Goal: Task Accomplishment & Management: Use online tool/utility

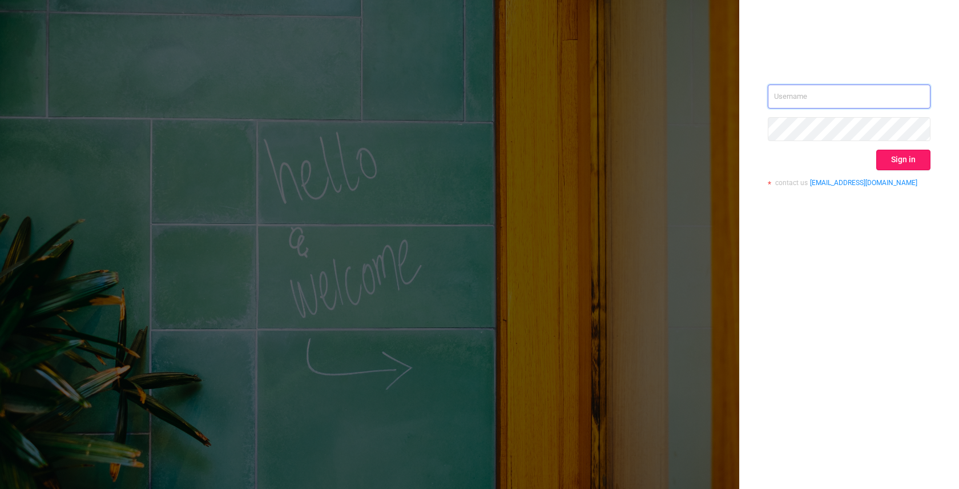
type input "[EMAIL_ADDRESS]"
click at [895, 158] on button "Sign in" at bounding box center [903, 160] width 54 height 21
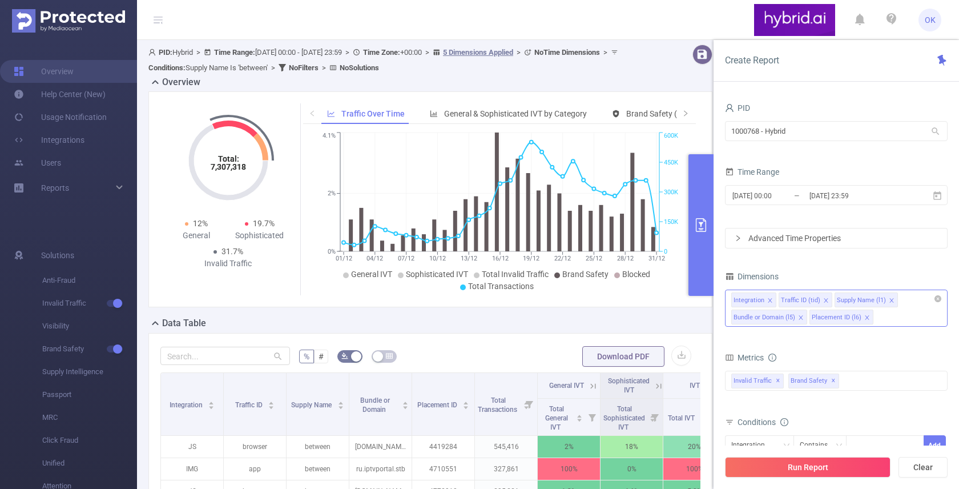
click at [896, 322] on div "Integration Traffic ID (tid) Supply Name (l1) Bundle or Domain (l5) Placement I…" at bounding box center [836, 307] width 223 height 37
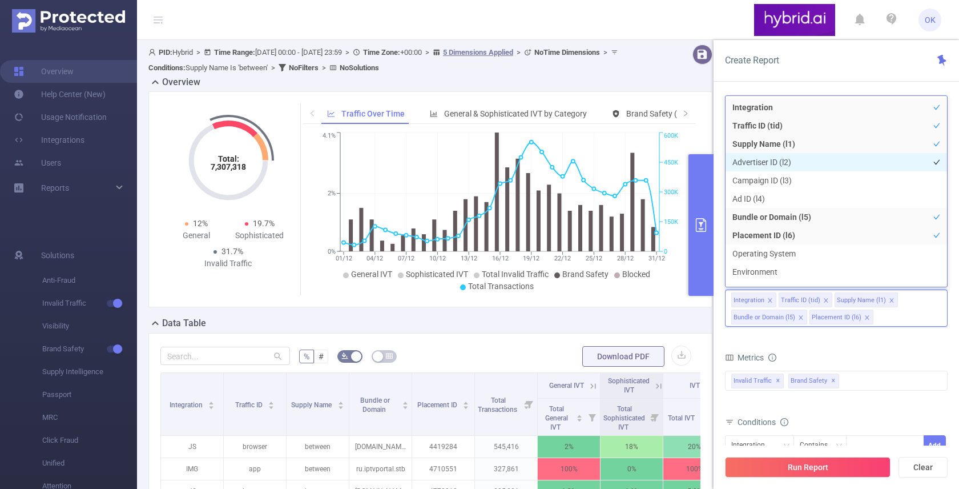
click at [771, 160] on li "Advertiser ID (l2)" at bounding box center [837, 162] width 222 height 18
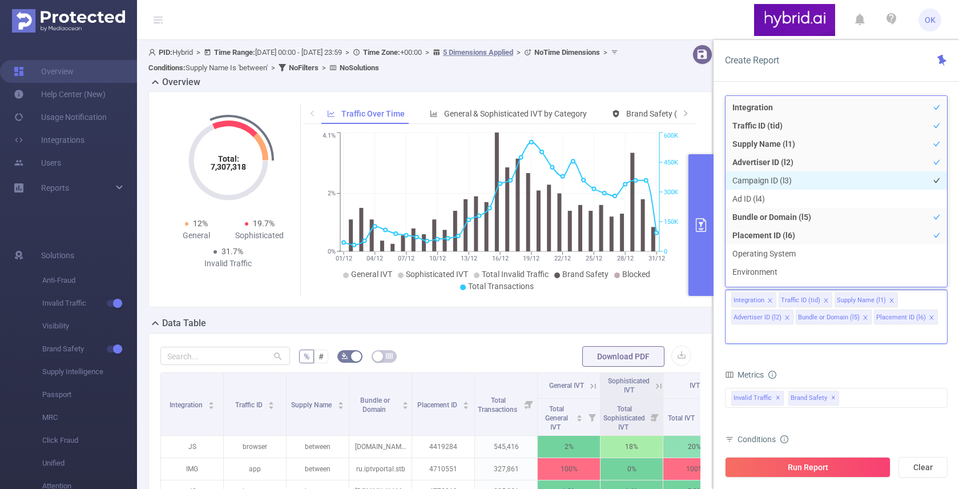
click at [770, 174] on li "Campaign ID (l3)" at bounding box center [837, 180] width 222 height 18
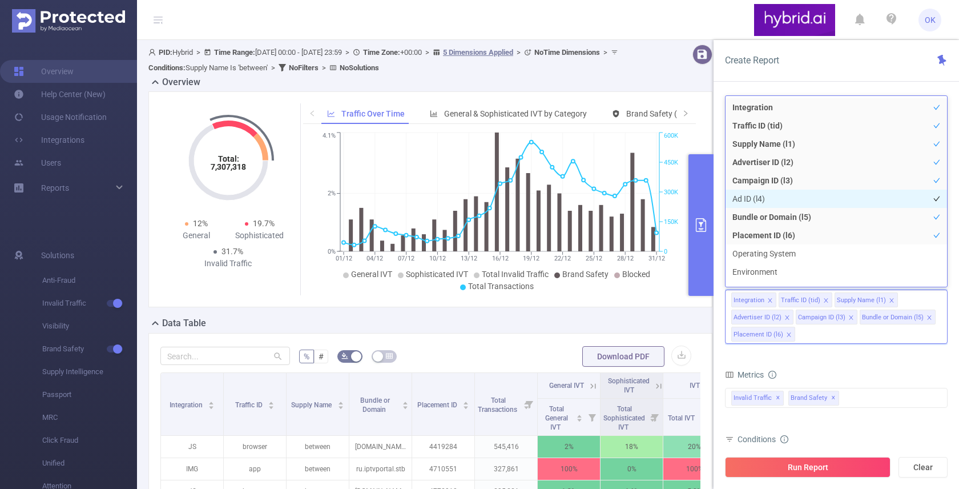
click at [763, 194] on li "Ad ID (l4)" at bounding box center [837, 199] width 222 height 18
click at [848, 356] on form "Dimensions Integration Traffic ID (tid) Supply Name (l1) Advertiser ID (l2) Cam…" at bounding box center [836, 422] width 223 height 308
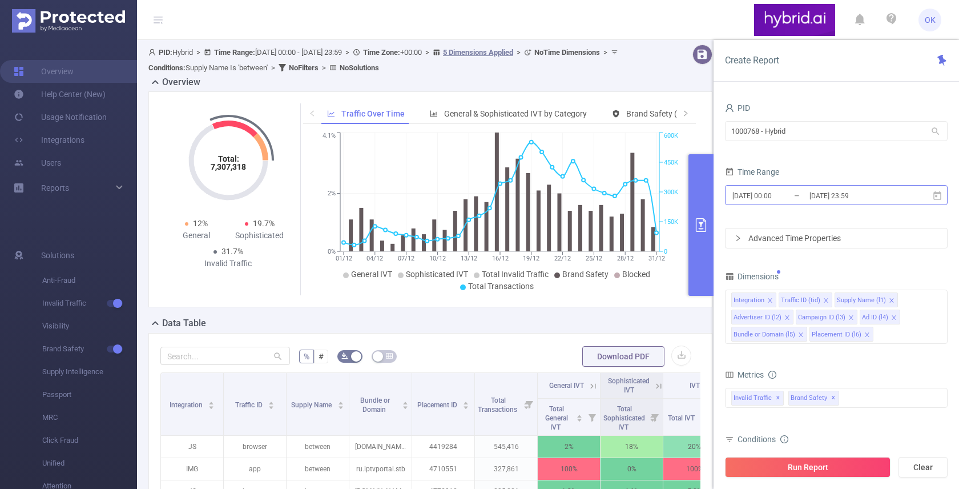
click at [779, 198] on input "[DATE] 00:00" at bounding box center [777, 195] width 92 height 15
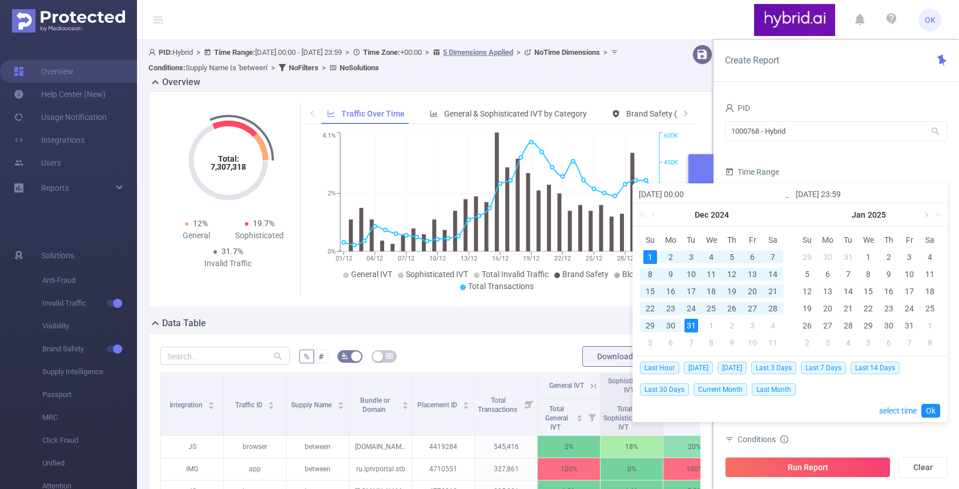
click at [927, 216] on link at bounding box center [925, 214] width 10 height 23
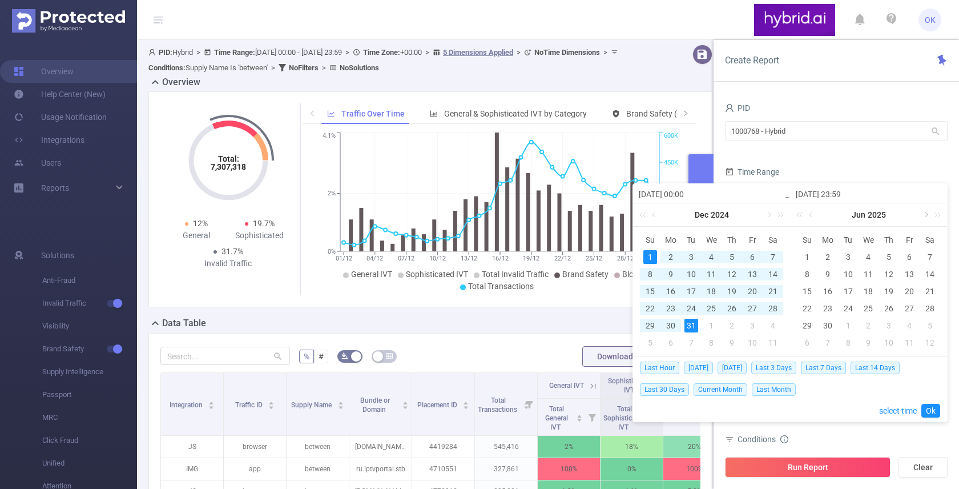
click at [927, 216] on link at bounding box center [925, 214] width 10 height 23
click at [829, 327] on div "29" at bounding box center [828, 326] width 14 height 14
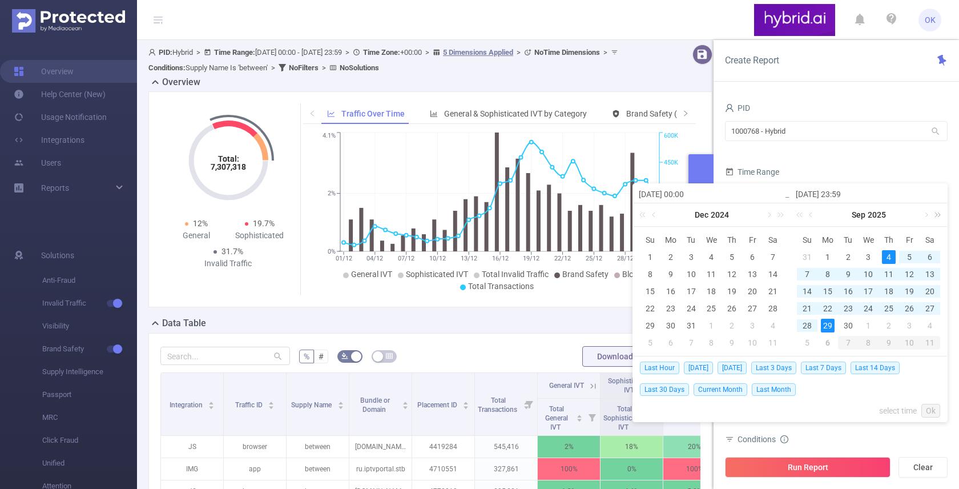
click at [928, 215] on link at bounding box center [935, 214] width 15 height 23
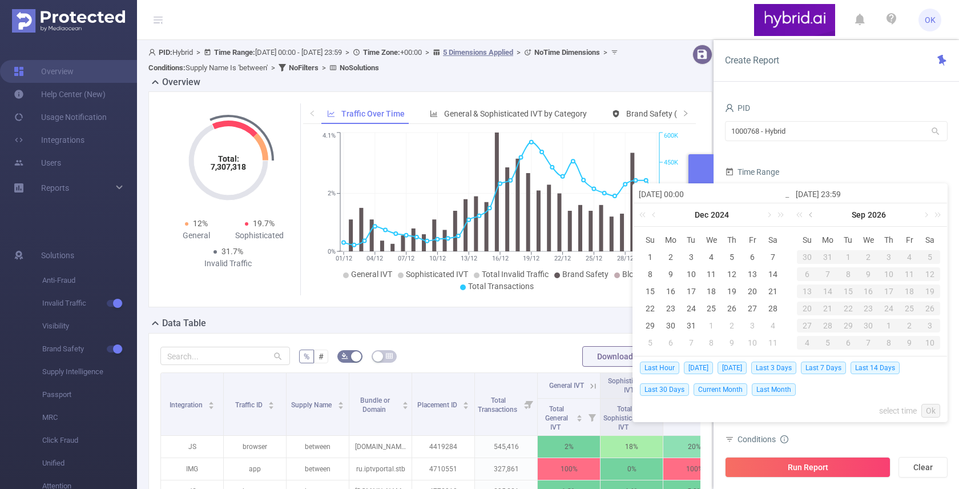
click at [808, 215] on link at bounding box center [812, 214] width 10 height 23
click at [802, 215] on link at bounding box center [801, 214] width 15 height 23
click at [925, 210] on link at bounding box center [925, 214] width 10 height 23
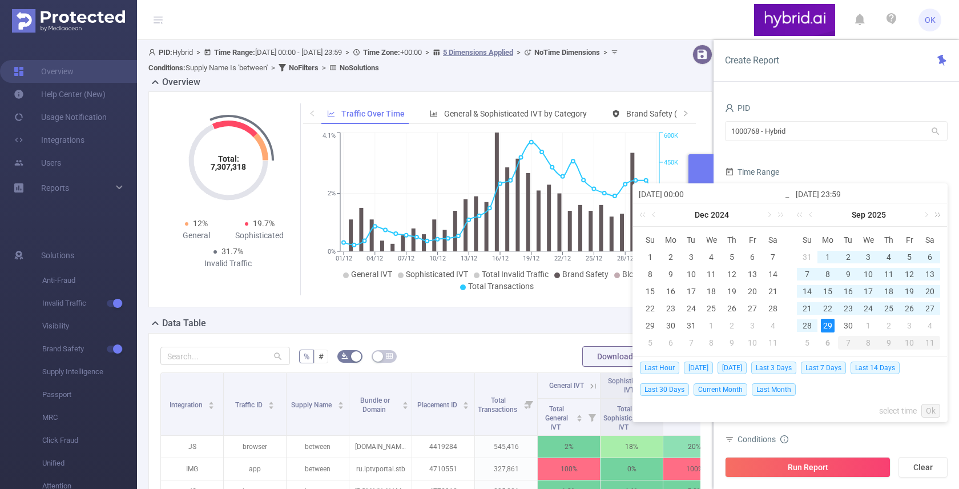
click at [929, 216] on link at bounding box center [935, 214] width 15 height 23
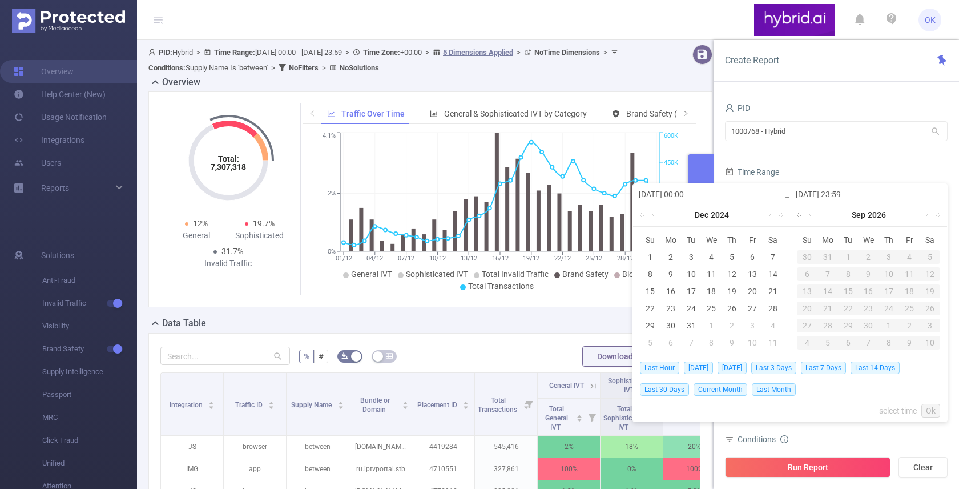
click at [804, 217] on link at bounding box center [801, 214] width 15 height 23
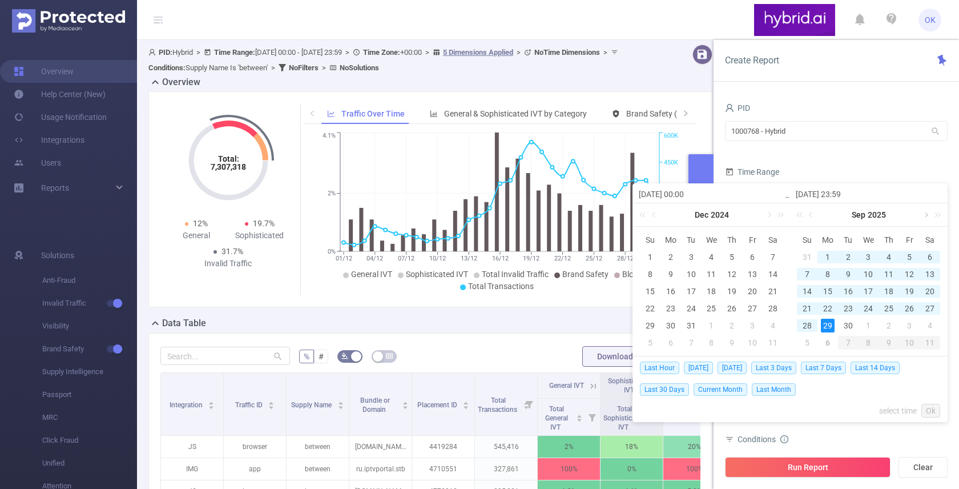
click at [926, 214] on link at bounding box center [925, 214] width 10 height 23
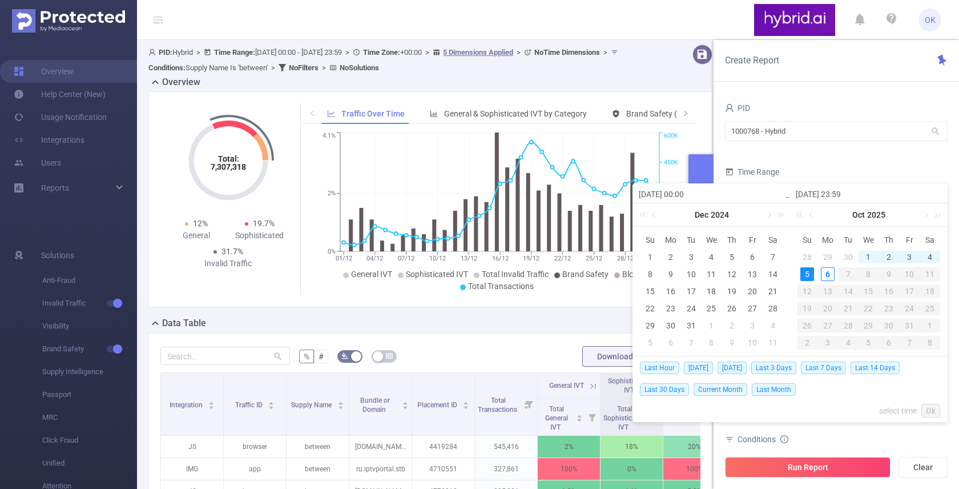
click at [811, 273] on div "5" at bounding box center [807, 274] width 14 height 14
type input "[DATE] 00:00"
type input "[DATE] 23:59"
type input "[DATE] 00:00"
type input "[DATE] 23:59"
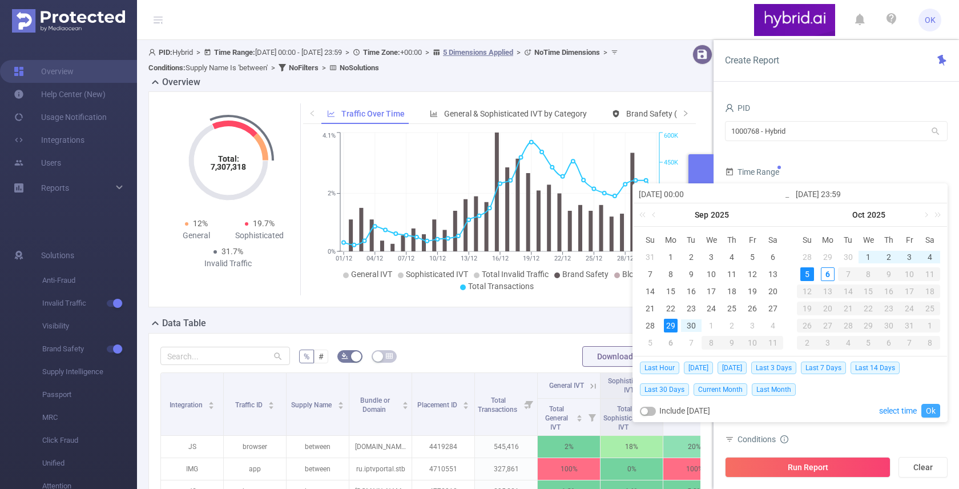
click at [931, 407] on link "Ok" at bounding box center [931, 411] width 19 height 14
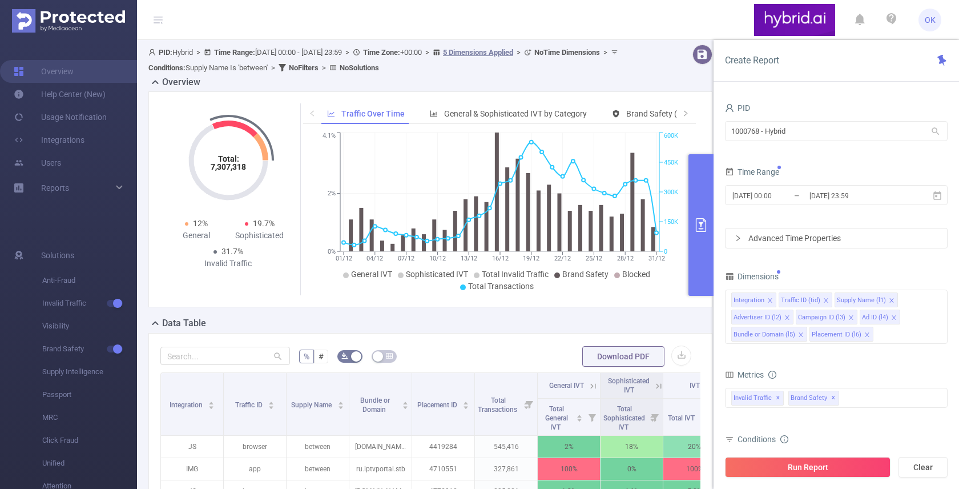
click at [850, 359] on form "Dimensions Integration Traffic ID (tid) Supply Name (l1) Advertiser ID (l2) Cam…" at bounding box center [836, 422] width 223 height 308
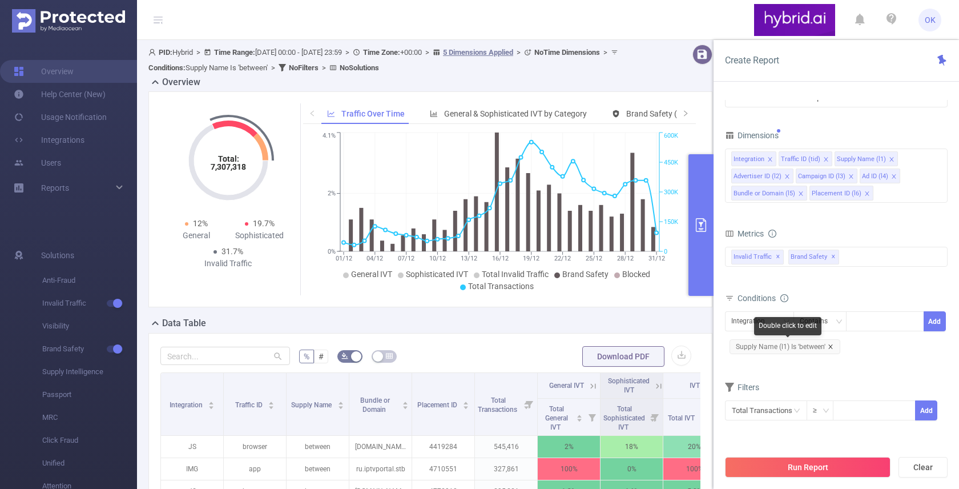
click at [831, 345] on icon "icon: close" at bounding box center [830, 346] width 4 height 4
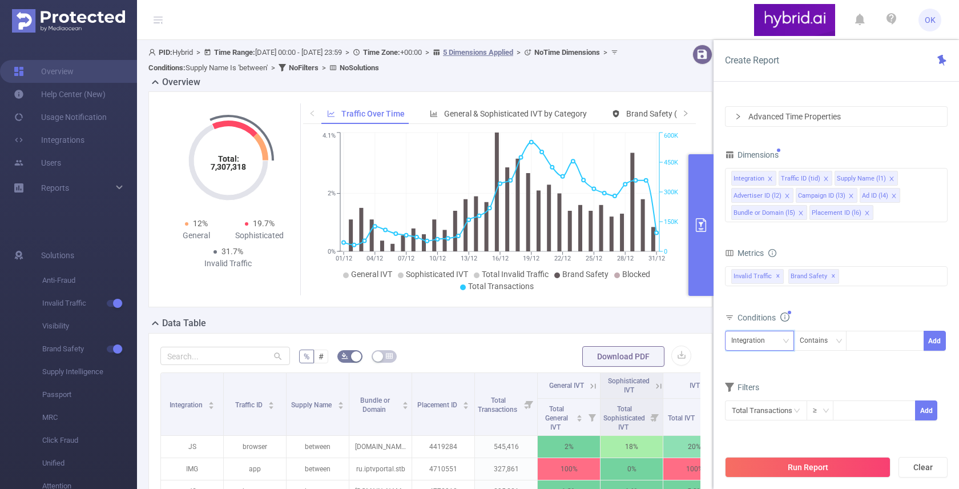
click at [776, 333] on div "Integration" at bounding box center [759, 340] width 57 height 19
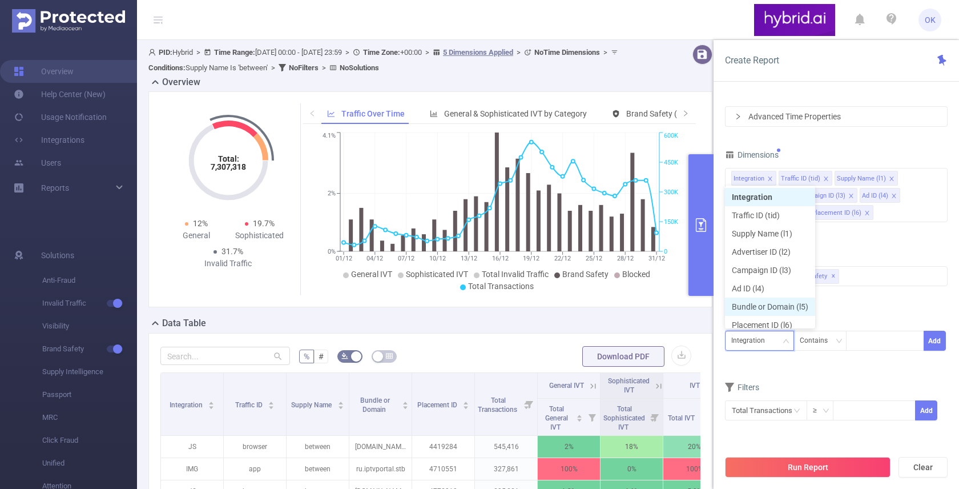
scroll to position [6, 0]
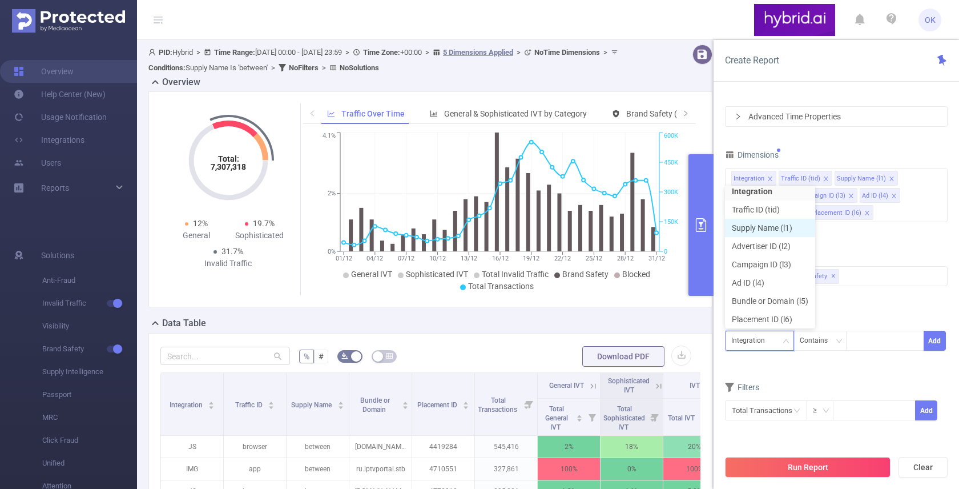
click at [783, 230] on li "Supply Name (l1)" at bounding box center [770, 228] width 90 height 18
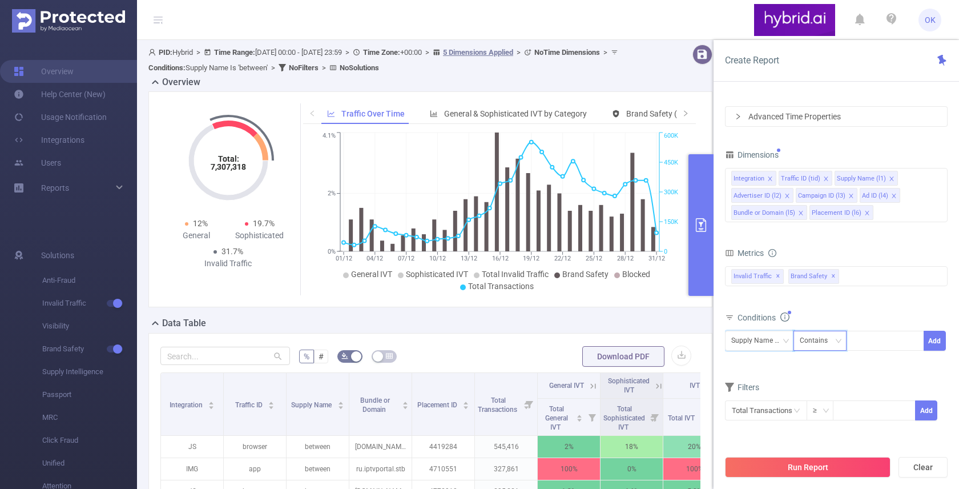
click at [824, 341] on div "Contains" at bounding box center [818, 340] width 36 height 19
click at [815, 384] on li "Is" at bounding box center [831, 382] width 76 height 18
click at [868, 339] on div at bounding box center [885, 340] width 66 height 19
type input "sape"
click at [868, 361] on li "sape" at bounding box center [885, 364] width 78 height 18
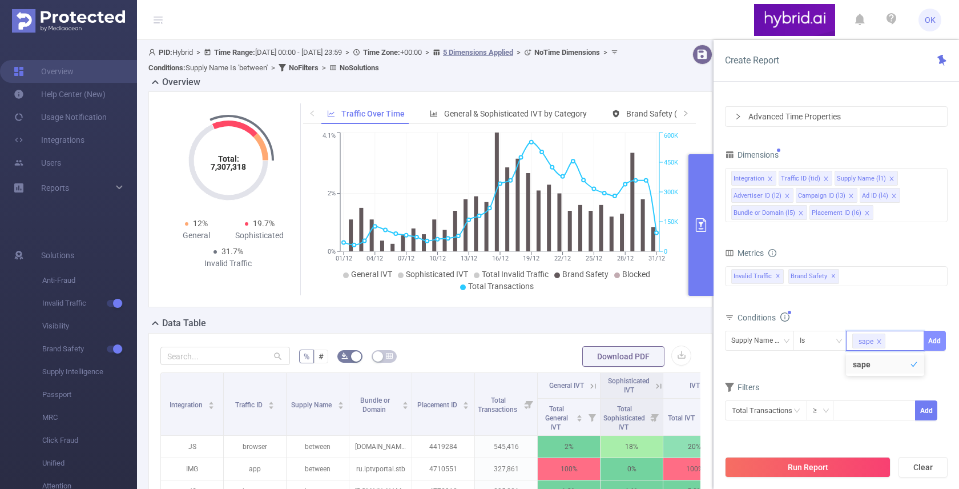
click at [938, 341] on button "Add" at bounding box center [935, 341] width 22 height 20
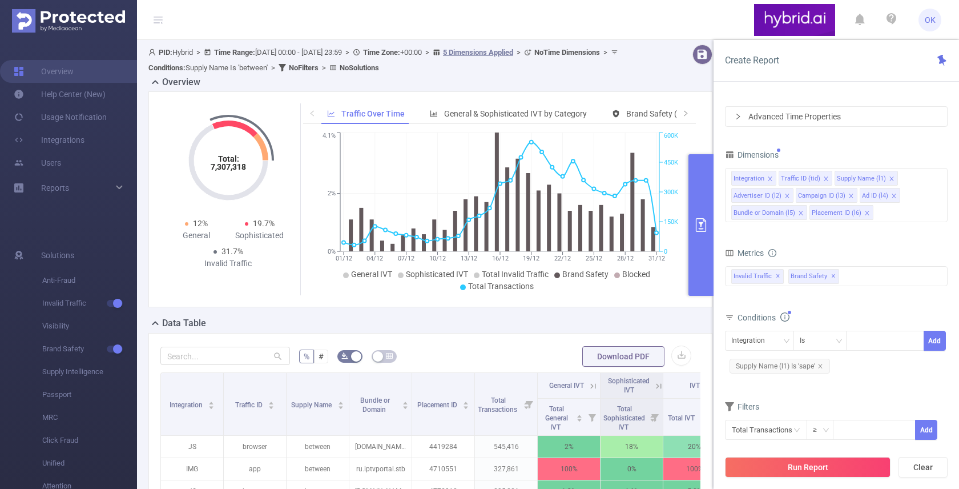
click at [882, 300] on div "Total General IVT Data Centers Disclosed Bots Known Crawlers Irregular Activity…" at bounding box center [836, 284] width 223 height 41
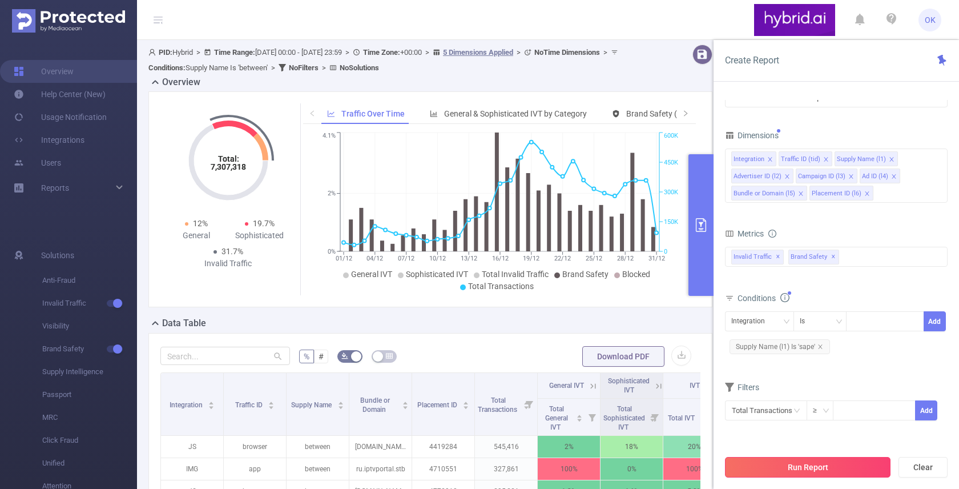
click at [803, 466] on button "Run Report" at bounding box center [808, 467] width 166 height 21
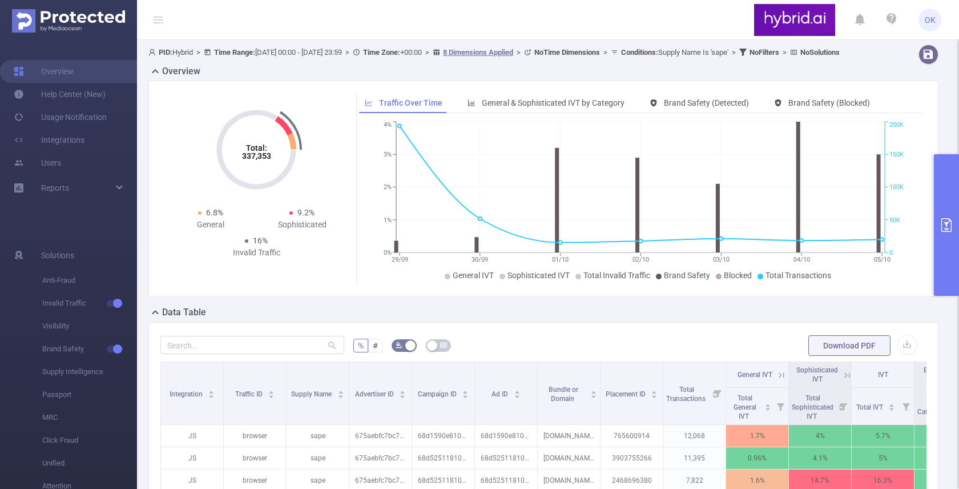
click at [907, 355] on button "button" at bounding box center [908, 345] width 20 height 20
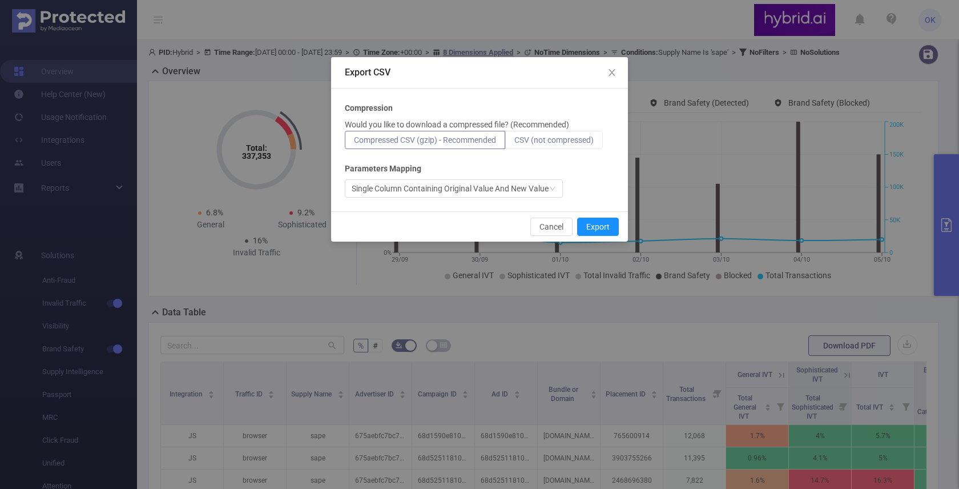
click at [552, 138] on span "CSV (not compressed)" at bounding box center [553, 139] width 79 height 9
click at [514, 143] on input "CSV (not compressed)" at bounding box center [514, 143] width 0 height 0
click at [590, 229] on button "Export" at bounding box center [598, 227] width 42 height 18
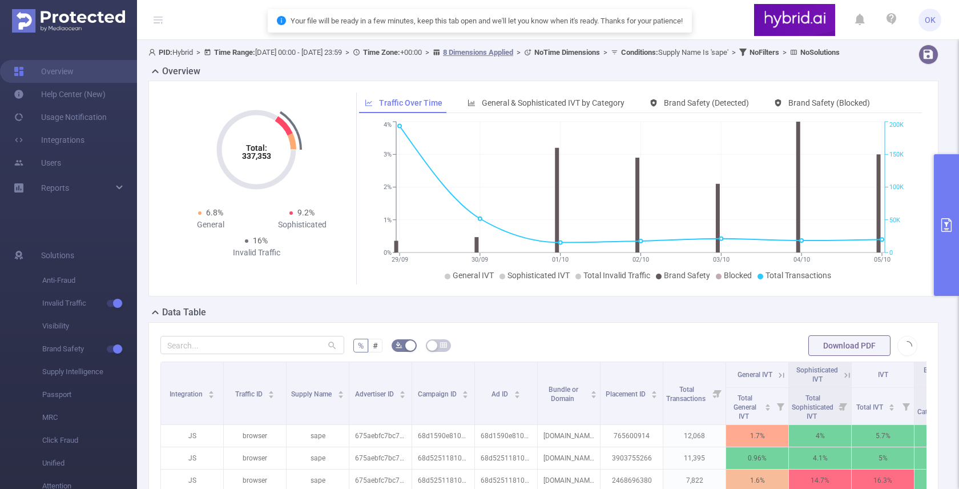
click at [558, 347] on form "% # Download PDF" at bounding box center [543, 345] width 766 height 23
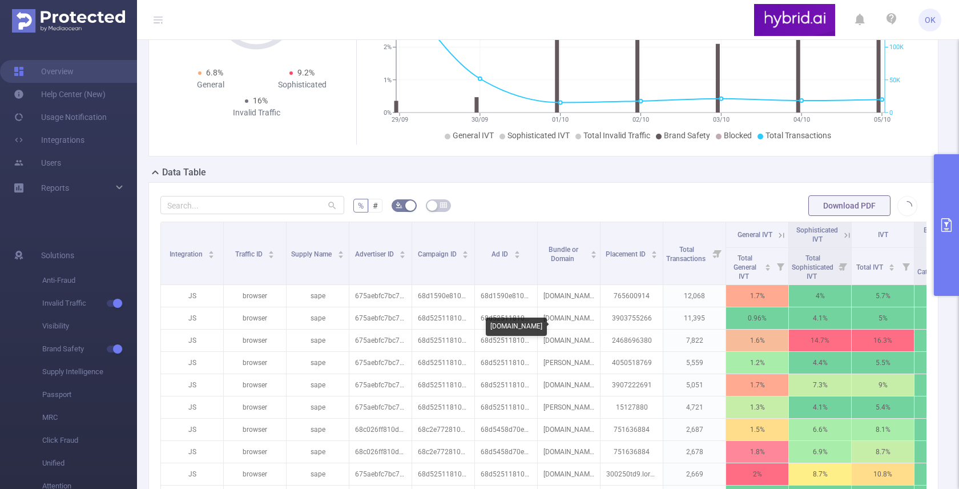
scroll to position [160, 0]
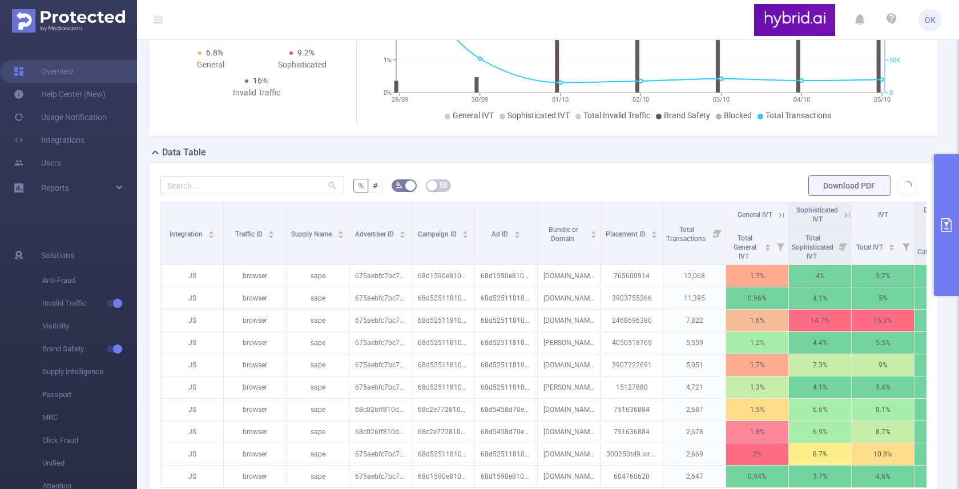
click at [516, 196] on form "% # Download PDF" at bounding box center [543, 185] width 766 height 23
